Goal: Transaction & Acquisition: Purchase product/service

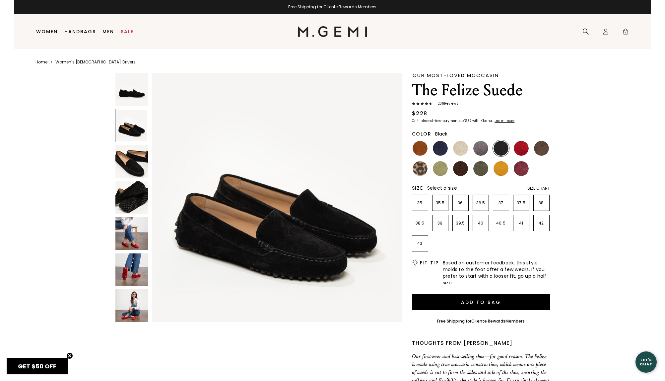
click at [129, 152] on img at bounding box center [131, 161] width 33 height 33
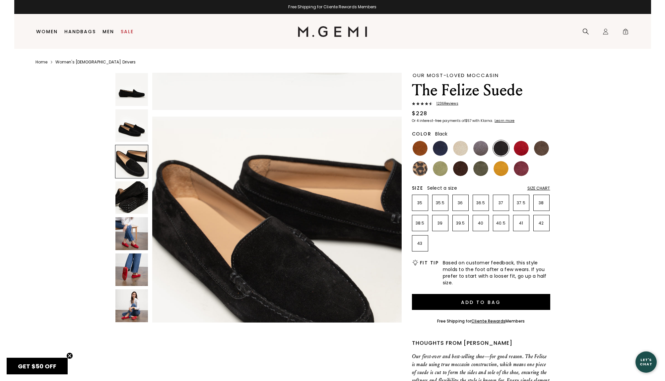
scroll to position [512, 0]
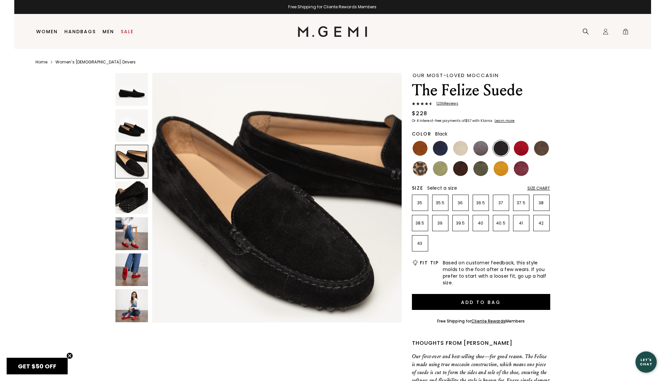
click at [130, 199] on img at bounding box center [131, 197] width 33 height 33
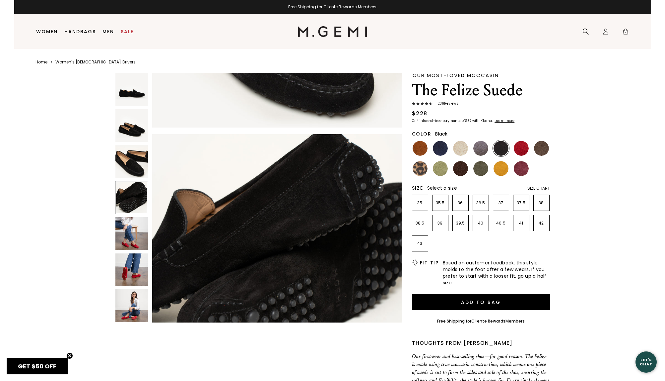
scroll to position [768, 0]
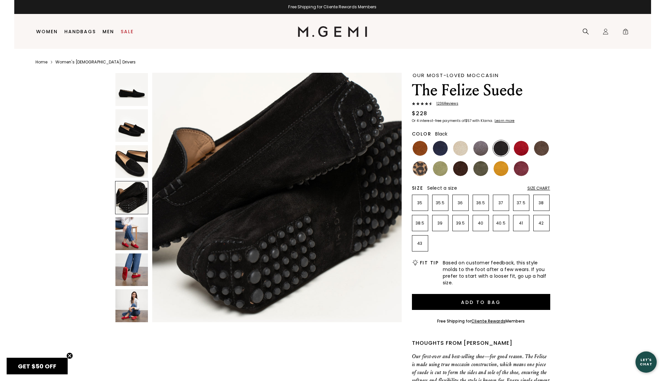
click at [135, 86] on img at bounding box center [131, 89] width 33 height 33
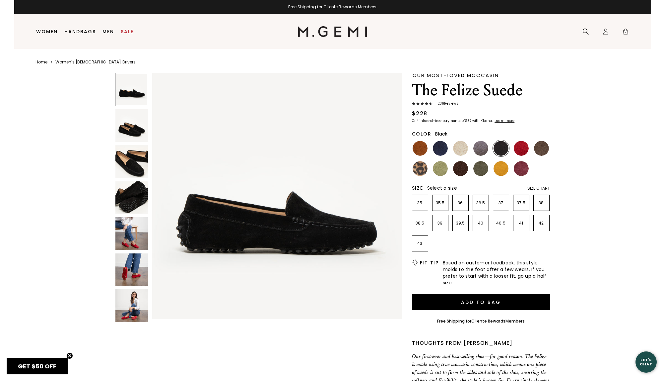
scroll to position [0, 0]
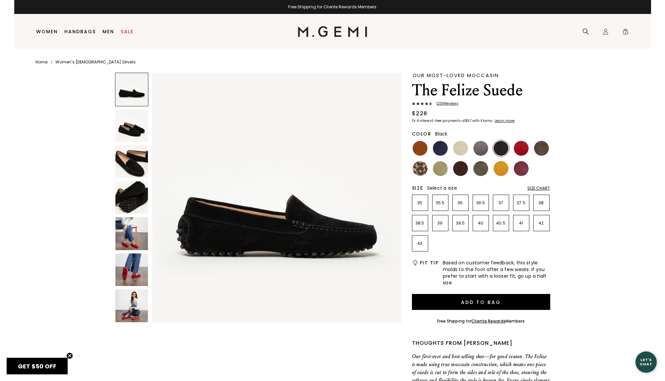
click at [131, 119] on img at bounding box center [131, 125] width 33 height 33
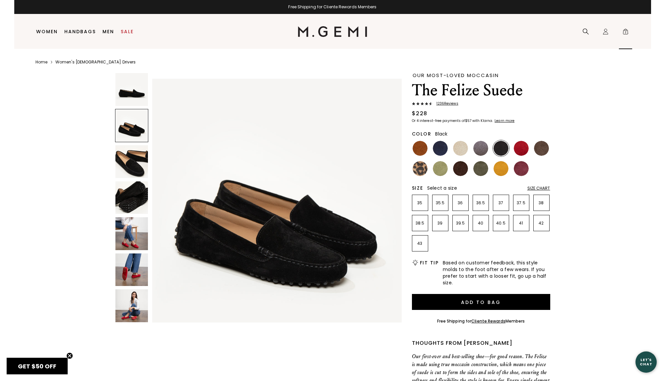
scroll to position [256, 0]
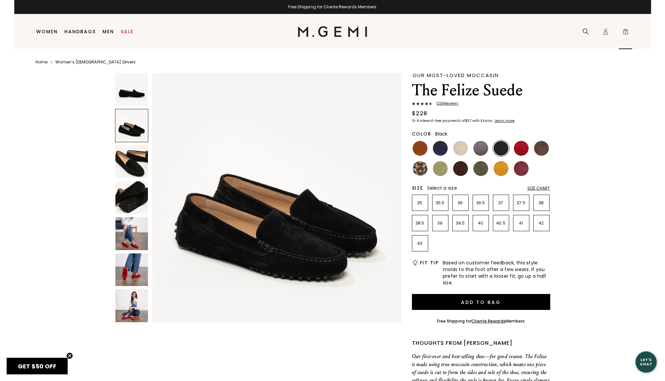
click at [627, 30] on span "2" at bounding box center [626, 33] width 7 height 7
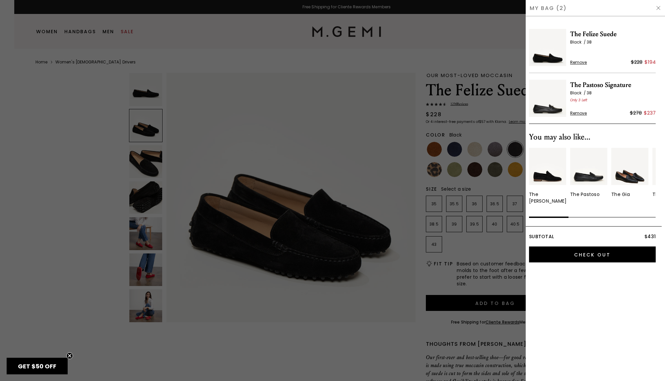
click at [560, 109] on img at bounding box center [547, 98] width 37 height 37
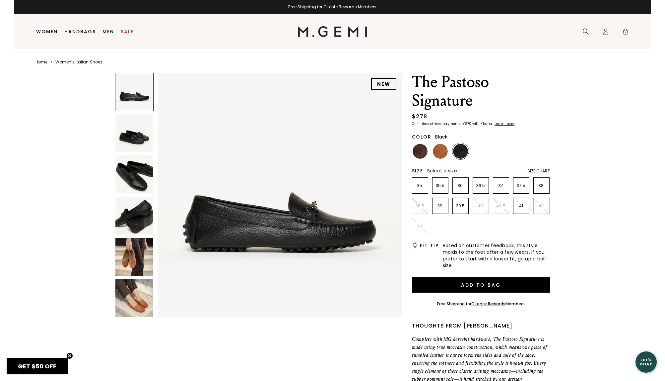
click at [134, 138] on img at bounding box center [134, 133] width 38 height 38
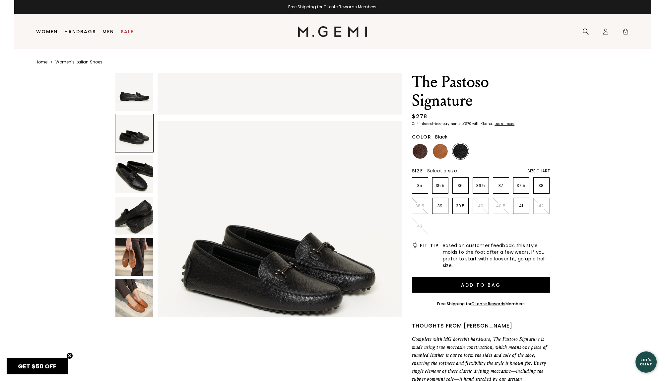
scroll to position [251, 0]
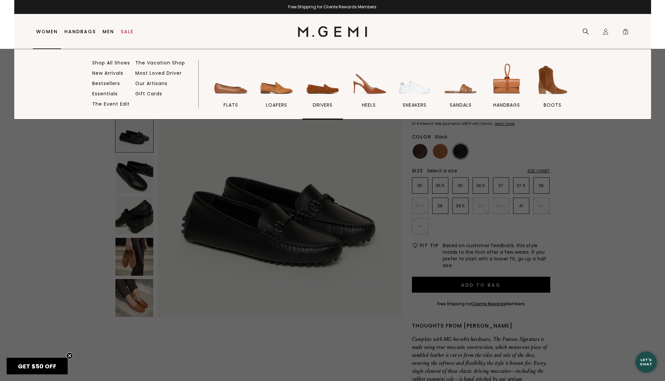
click at [328, 91] on img at bounding box center [322, 79] width 37 height 37
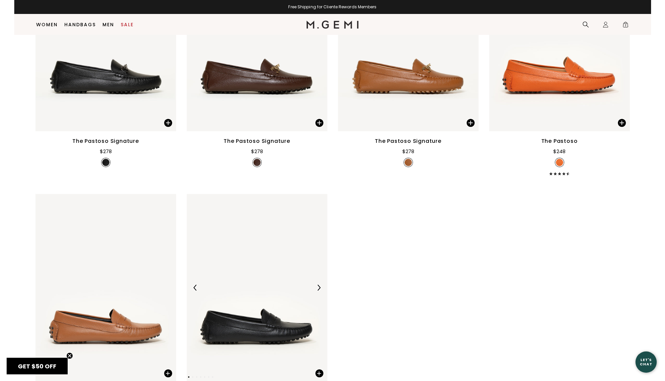
scroll to position [1268, 0]
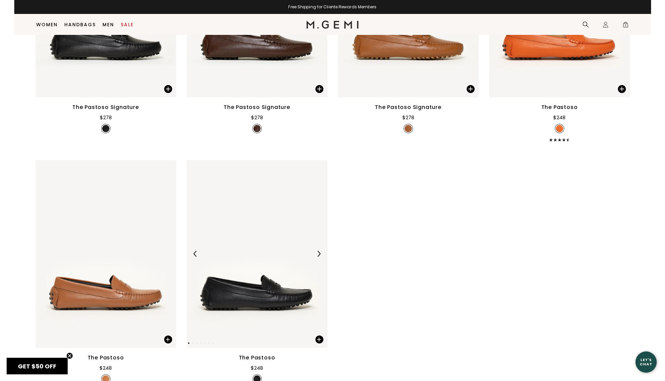
click at [266, 240] on img at bounding box center [257, 254] width 141 height 188
click at [306, 232] on img at bounding box center [257, 254] width 141 height 188
click at [278, 250] on img at bounding box center [257, 254] width 141 height 188
click at [279, 242] on img at bounding box center [257, 254] width 141 height 188
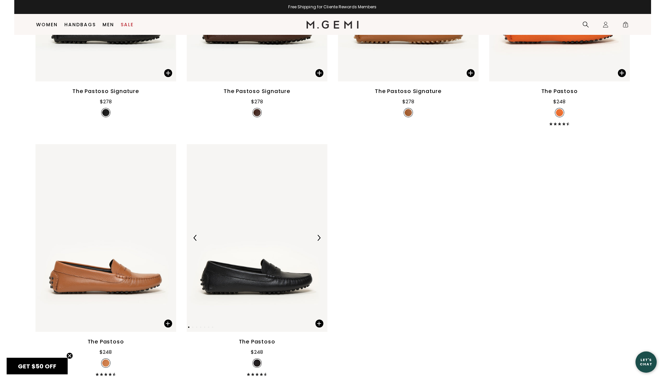
scroll to position [1289, 0]
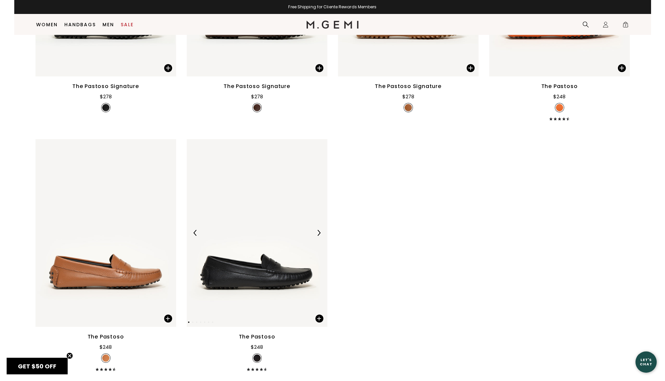
click at [264, 239] on img at bounding box center [257, 233] width 141 height 188
click at [203, 268] on img at bounding box center [257, 233] width 141 height 188
click at [274, 224] on img at bounding box center [257, 233] width 141 height 188
click at [255, 333] on div "The Pastoso" at bounding box center [257, 337] width 37 height 8
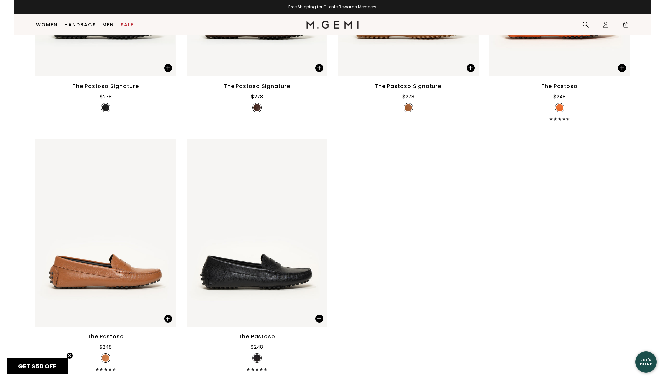
click at [244, 333] on div "The Pastoso $248" at bounding box center [257, 352] width 141 height 38
click at [271, 283] on div "The Pastoso $248" at bounding box center [257, 255] width 141 height 232
click at [261, 333] on div "The Pastoso" at bounding box center [257, 337] width 37 height 8
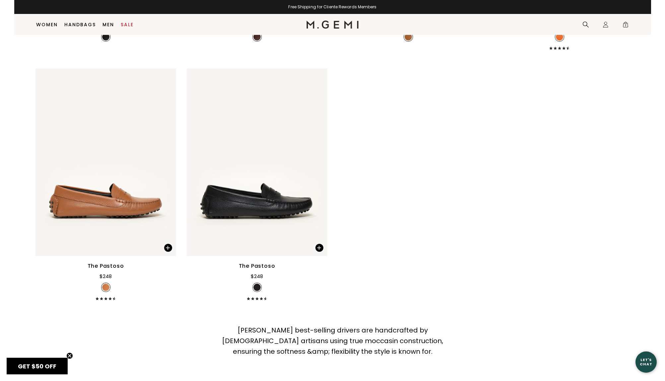
scroll to position [1370, 0]
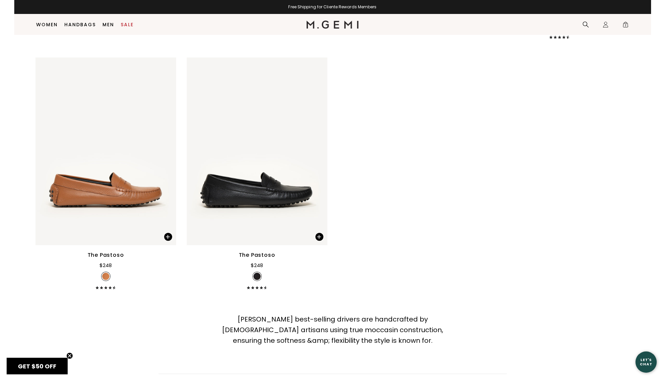
click at [264, 251] on div "The Pastoso" at bounding box center [257, 255] width 37 height 8
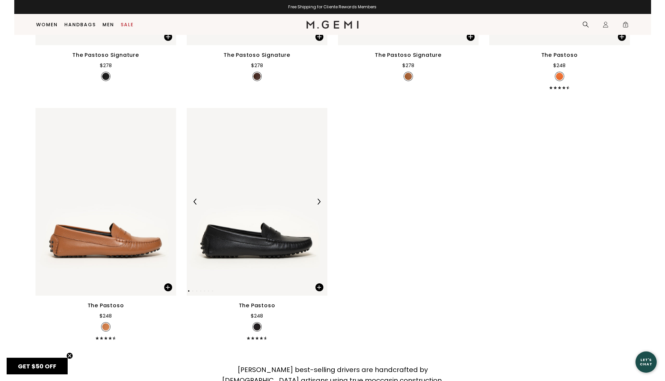
click at [292, 108] on img at bounding box center [257, 202] width 141 height 188
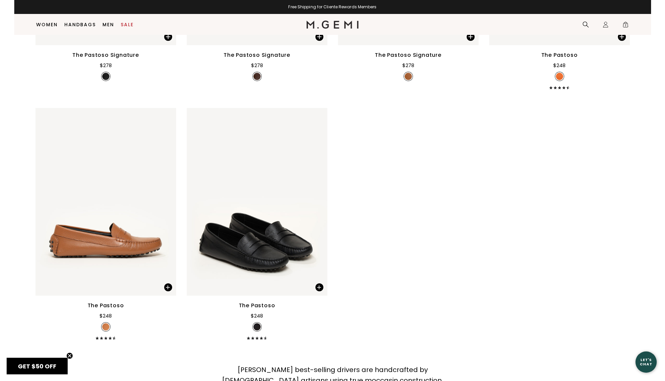
click at [246, 301] on div "The Pastoso $248" at bounding box center [257, 320] width 141 height 38
click at [264, 301] on div "The Pastoso $248" at bounding box center [257, 320] width 141 height 38
click at [262, 312] on div "$248" at bounding box center [257, 316] width 12 height 8
click at [322, 283] on span at bounding box center [320, 287] width 8 height 8
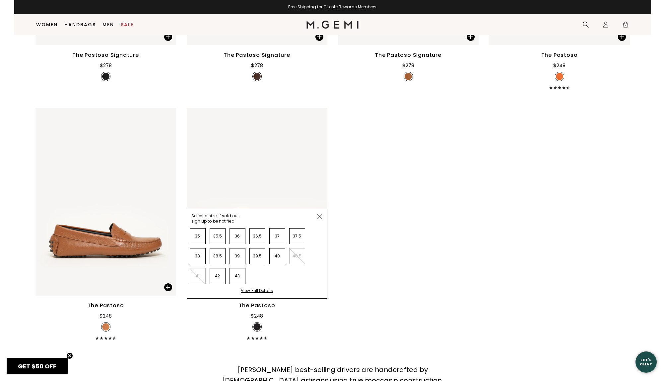
click at [317, 214] on img at bounding box center [319, 216] width 5 height 5
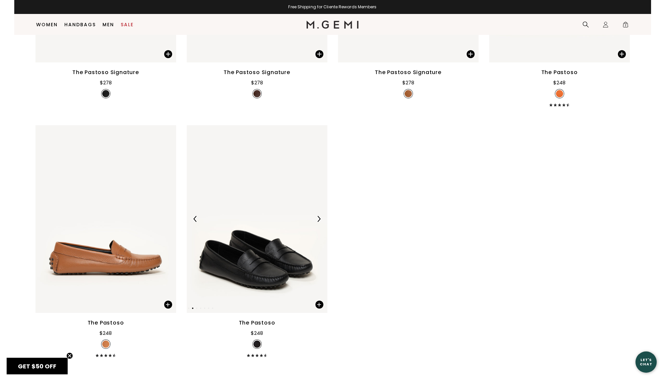
scroll to position [1301, 0]
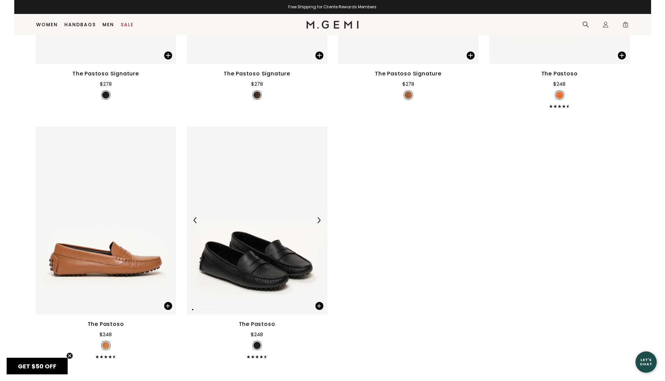
click at [276, 215] on div at bounding box center [257, 220] width 141 height 11
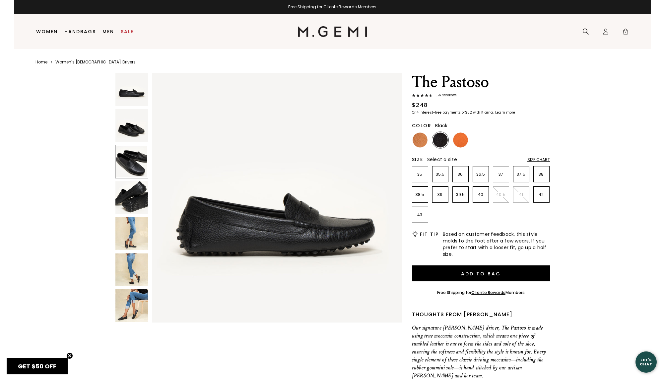
scroll to position [512, 0]
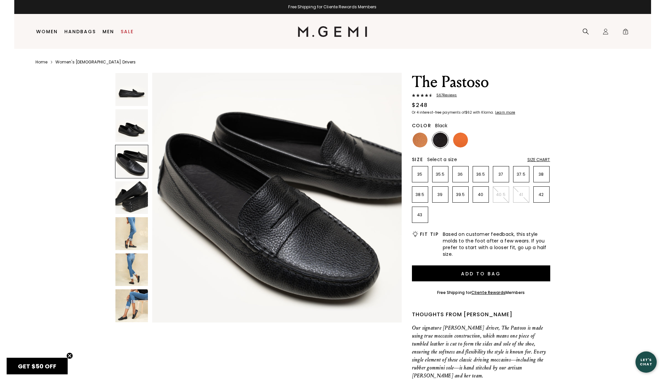
click at [132, 128] on img at bounding box center [131, 125] width 33 height 33
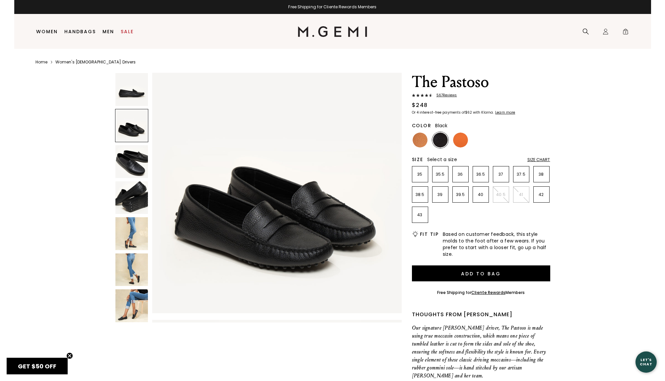
scroll to position [256, 0]
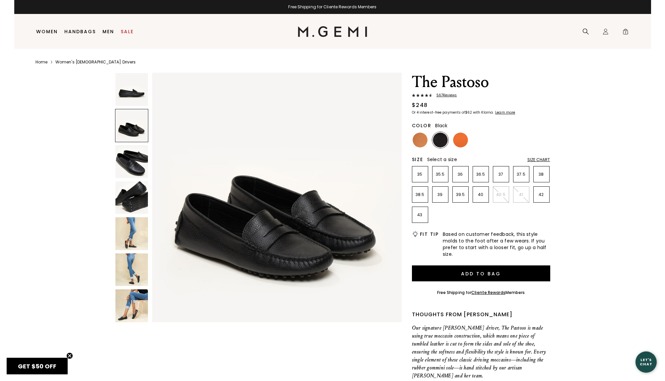
click at [131, 156] on img at bounding box center [131, 161] width 33 height 33
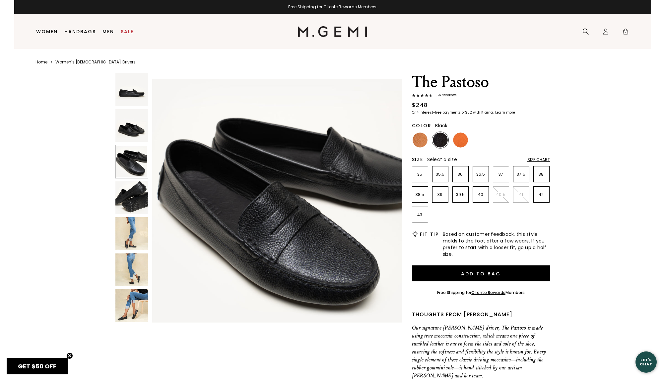
scroll to position [512, 0]
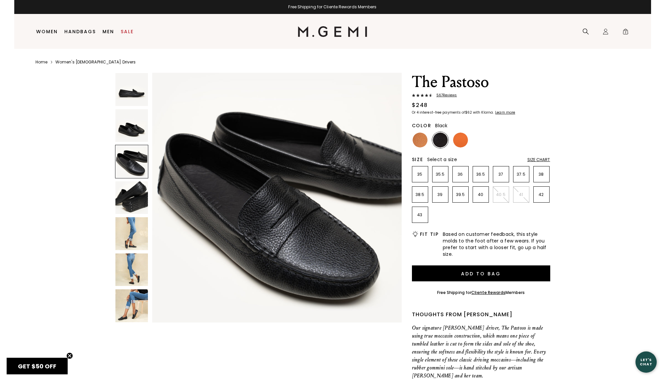
click at [142, 192] on img at bounding box center [131, 197] width 33 height 33
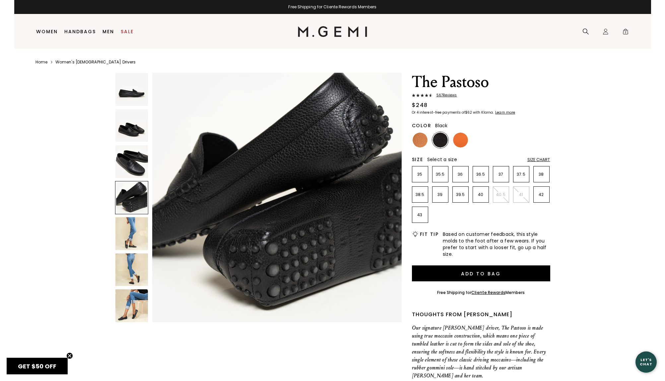
click at [135, 236] on img at bounding box center [131, 233] width 33 height 33
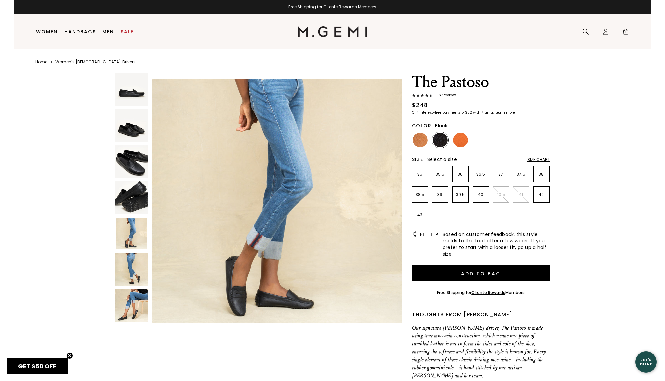
scroll to position [1024, 0]
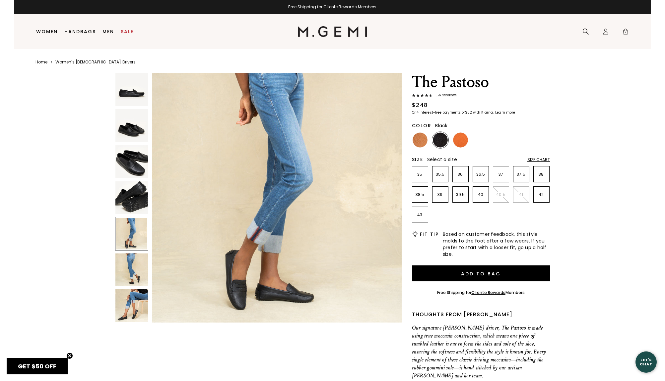
click at [140, 250] on div at bounding box center [132, 199] width 34 height 252
click at [131, 263] on img at bounding box center [131, 269] width 33 height 33
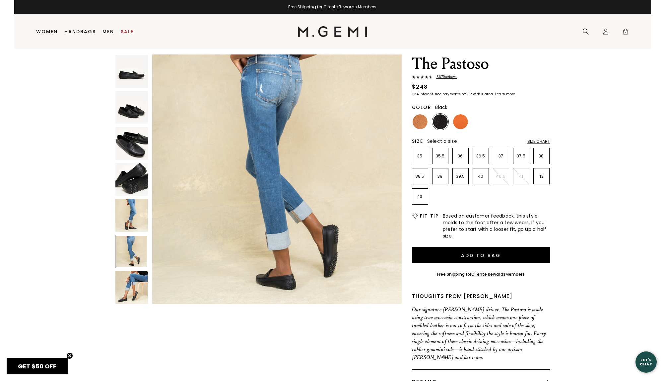
scroll to position [15, 0]
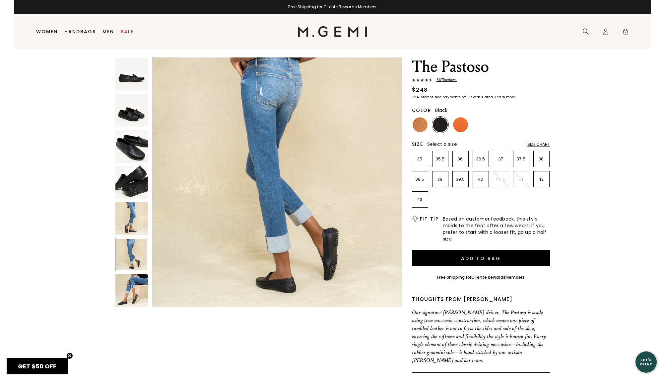
click at [131, 273] on div at bounding box center [132, 290] width 34 height 34
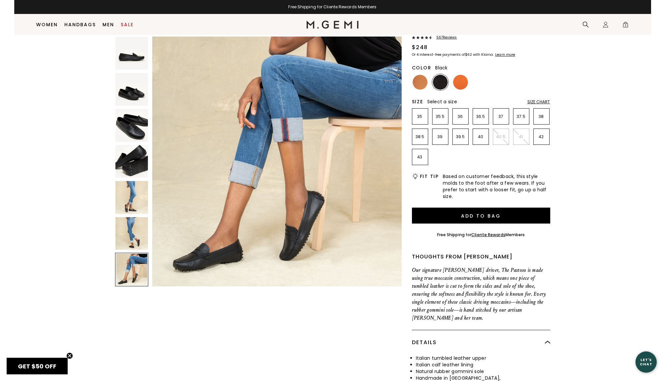
scroll to position [46, 0]
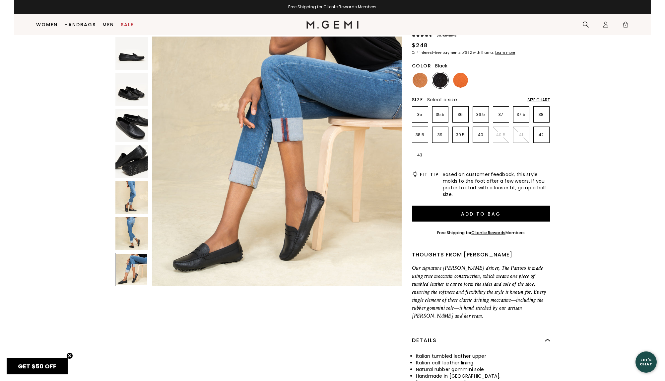
click at [134, 157] on img at bounding box center [131, 161] width 33 height 33
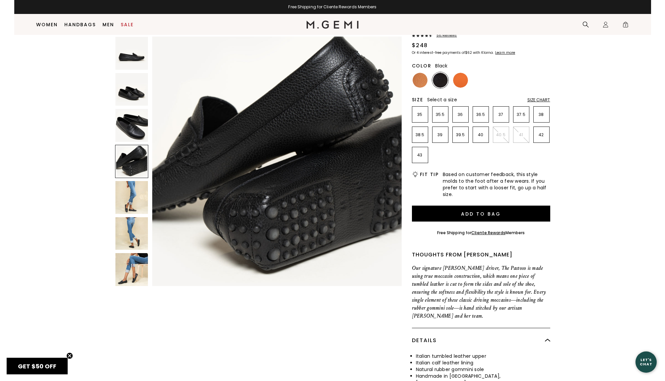
click at [134, 128] on img at bounding box center [131, 125] width 33 height 33
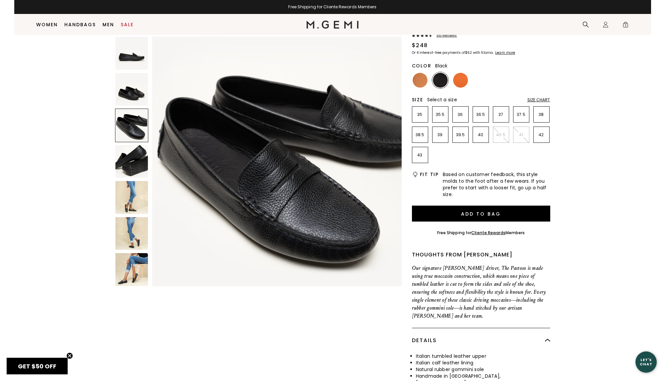
click at [135, 96] on img at bounding box center [131, 89] width 33 height 33
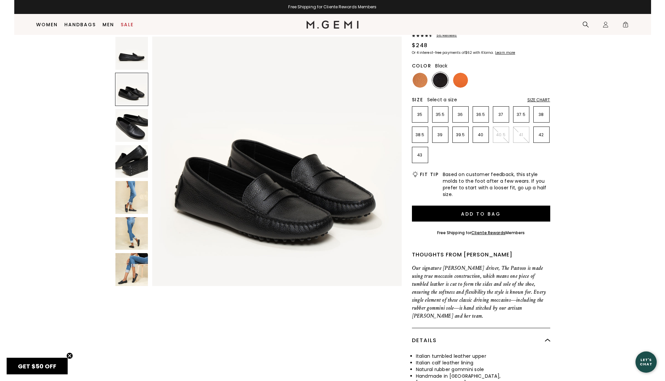
scroll to position [34, 0]
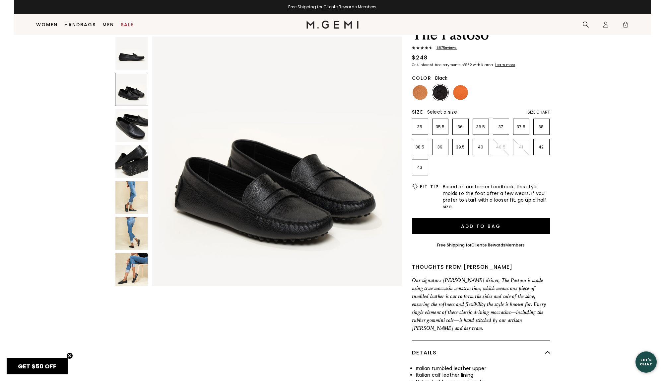
click at [137, 60] on img at bounding box center [131, 53] width 33 height 33
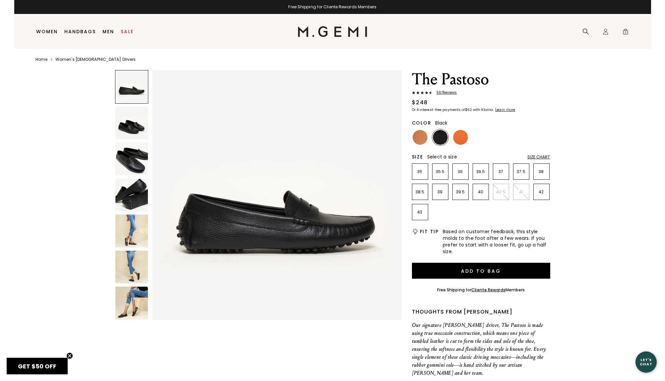
scroll to position [0, 0]
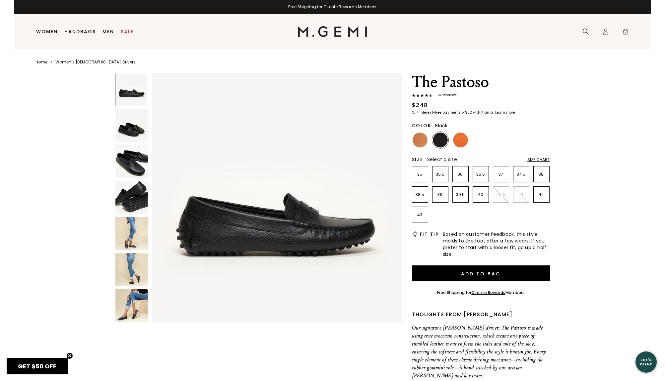
click at [117, 190] on img at bounding box center [131, 197] width 33 height 33
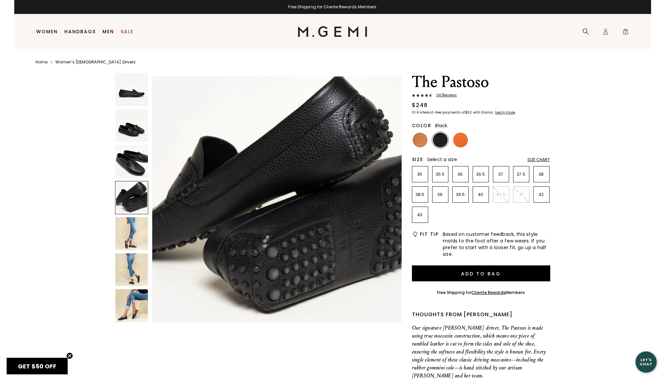
scroll to position [768, 0]
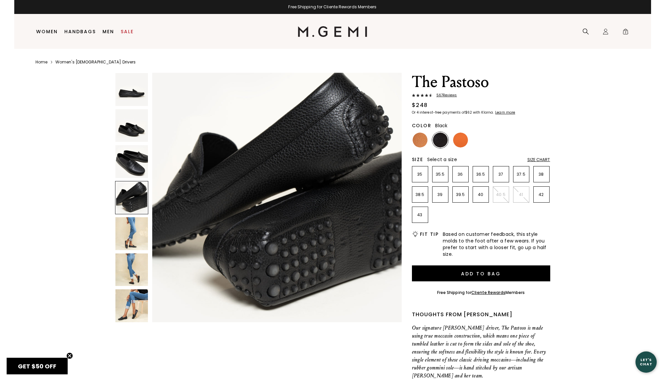
click at [128, 226] on img at bounding box center [131, 233] width 33 height 33
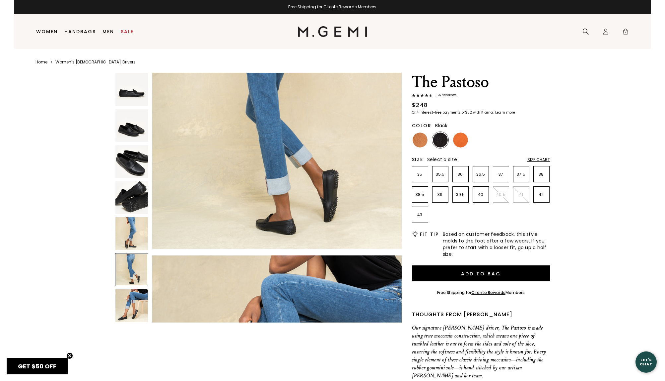
scroll to position [1349, 0]
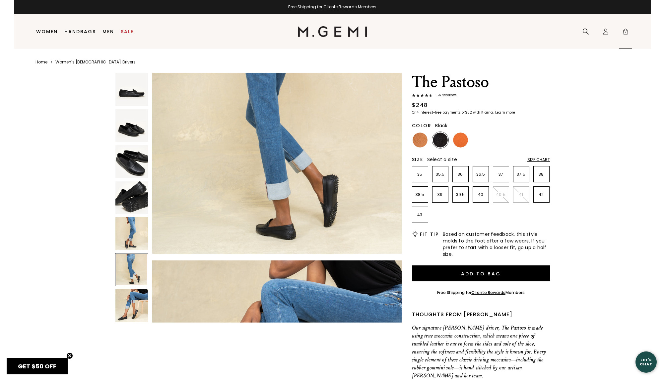
click at [626, 32] on span "2" at bounding box center [626, 33] width 7 height 7
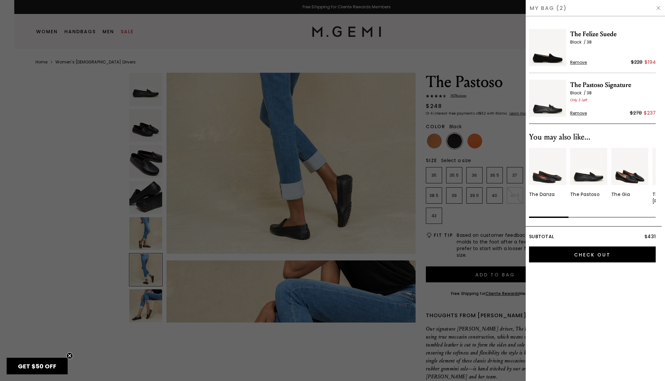
click at [580, 89] on span "The Pastoso Signature" at bounding box center [613, 85] width 86 height 11
